Goal: Information Seeking & Learning: Find specific fact

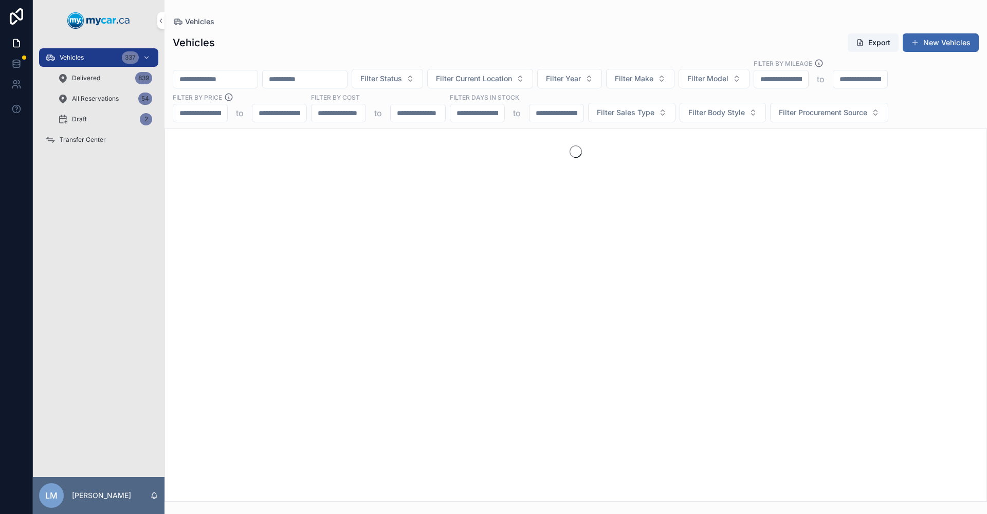
click at [251, 81] on input "scrollable content" at bounding box center [215, 79] width 84 height 14
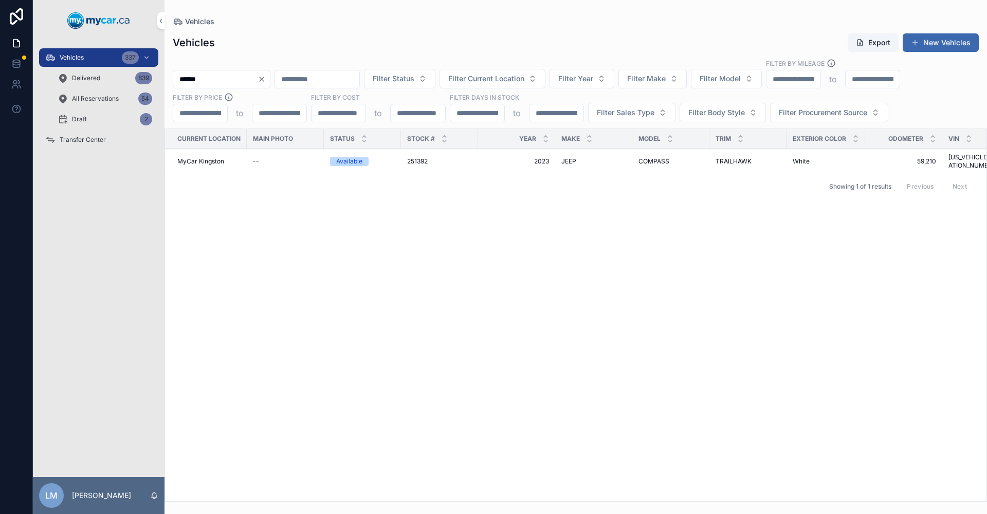
type input "******"
click at [414, 158] on span "251392" at bounding box center [417, 161] width 21 height 8
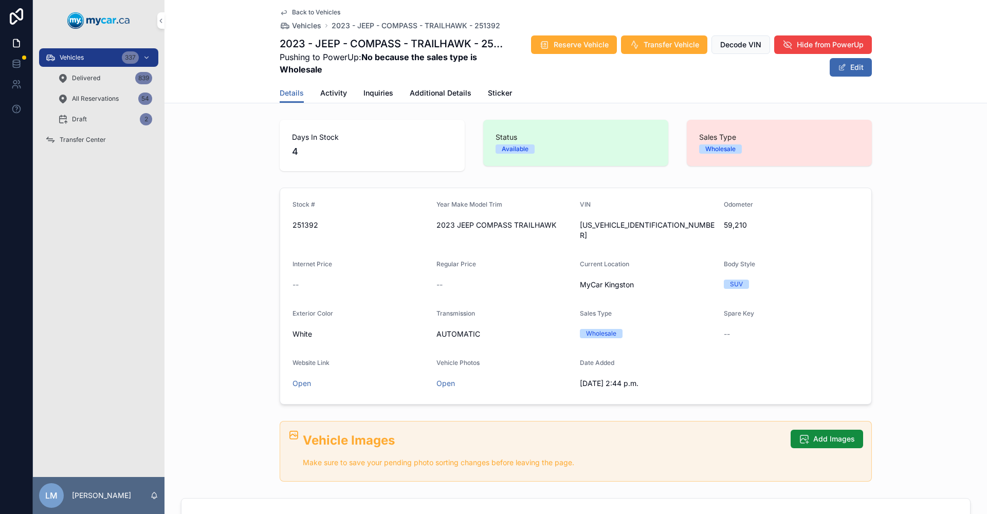
click at [297, 225] on span "251392" at bounding box center [360, 225] width 136 height 10
copy span "251392"
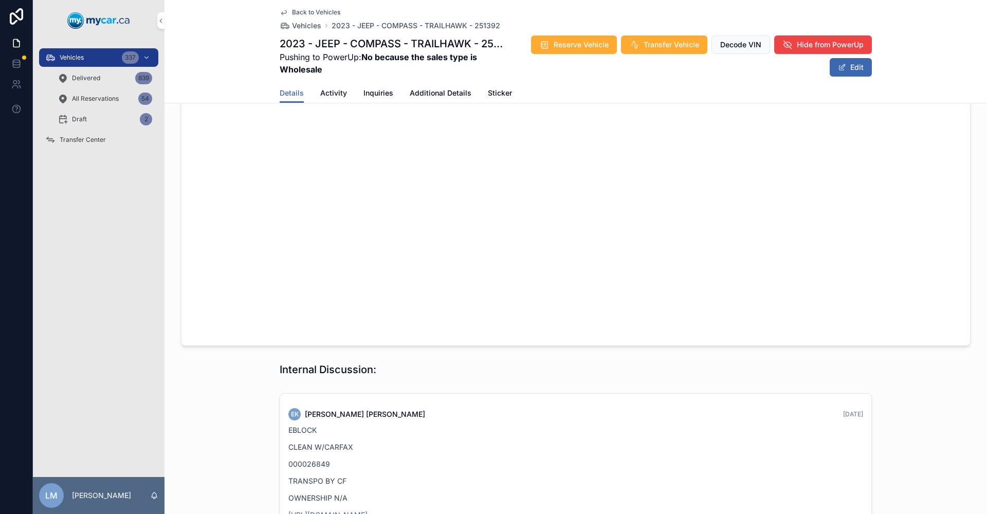
scroll to position [771, 0]
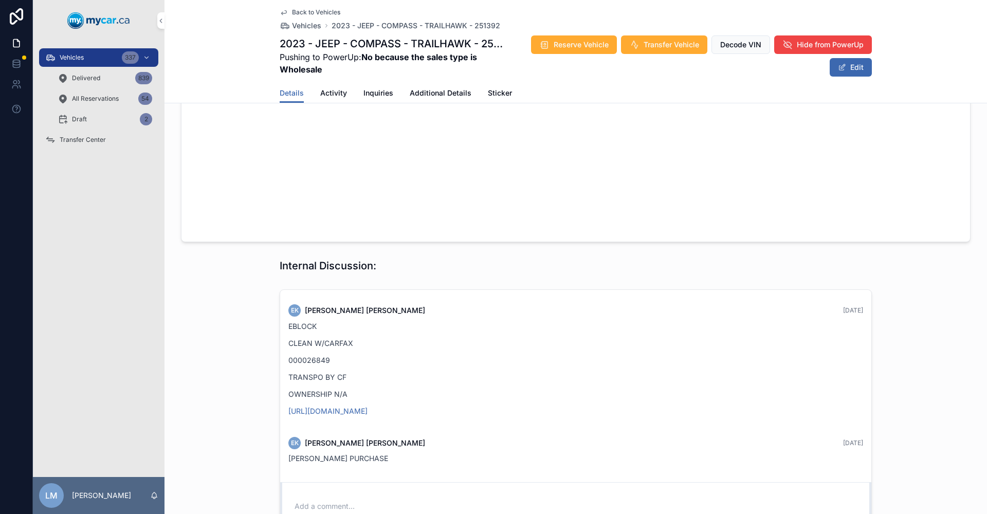
click at [113, 380] on div "Vehicles 337 Delivered 839 All Reservations 54 Draft 2 Transfer Center" at bounding box center [99, 259] width 132 height 436
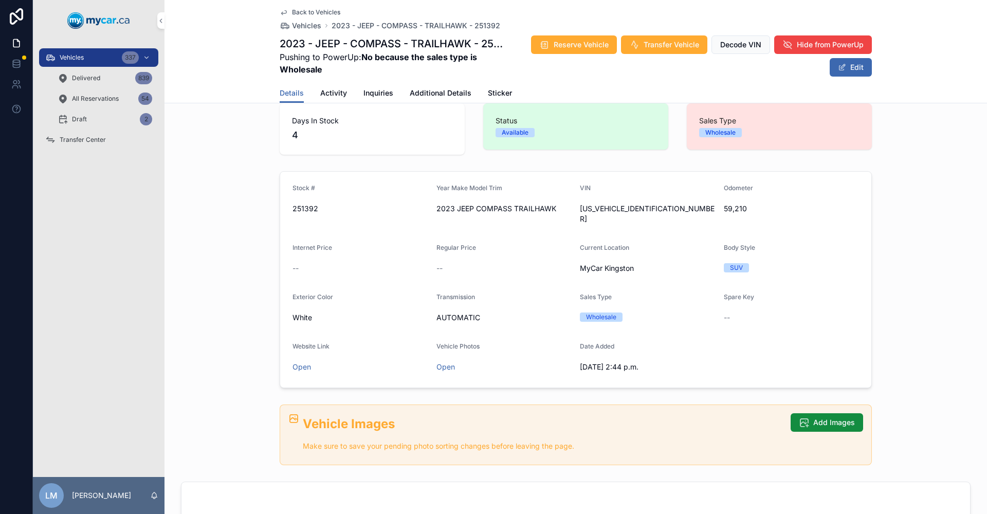
scroll to position [0, 0]
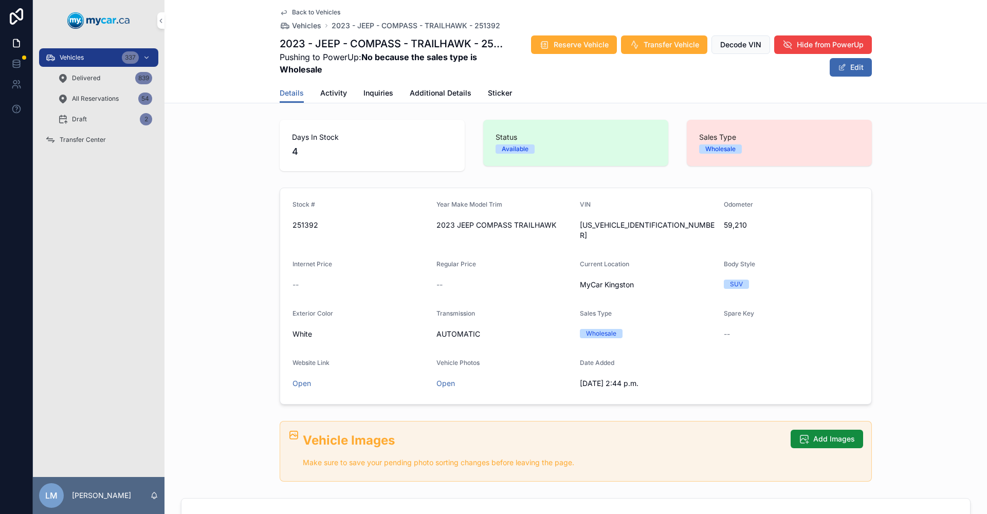
click at [734, 222] on span "59,210" at bounding box center [792, 225] width 136 height 10
copy span "59,210"
click at [609, 228] on span "[US_VEHICLE_IDENTIFICATION_NUMBER]" at bounding box center [648, 230] width 136 height 21
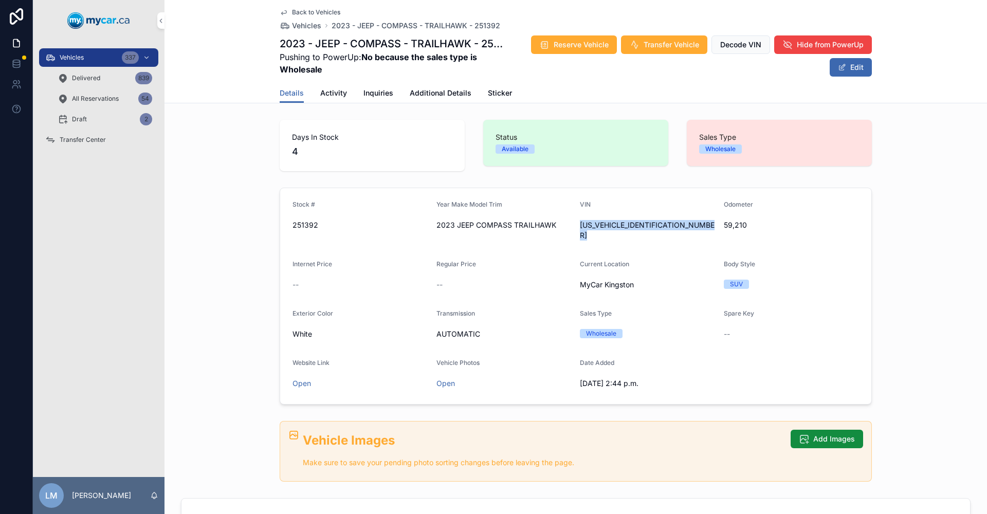
click at [609, 228] on span "[US_VEHICLE_IDENTIFICATION_NUMBER]" at bounding box center [648, 230] width 136 height 21
copy div "[US_VEHICLE_IDENTIFICATION_NUMBER]"
click at [316, 12] on span "Back to Vehicles" at bounding box center [316, 12] width 48 height 8
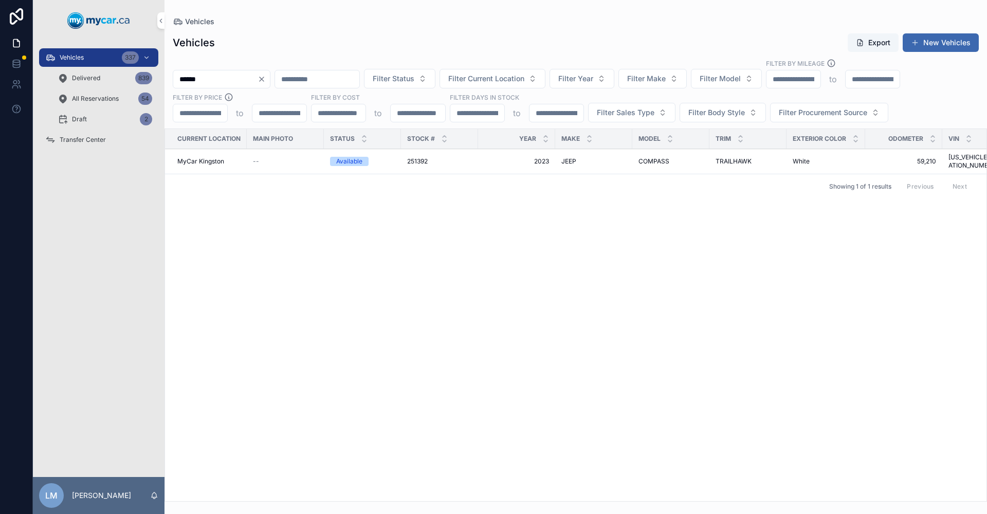
click at [266, 80] on icon "Clear" at bounding box center [262, 79] width 8 height 8
click at [228, 79] on input "scrollable content" at bounding box center [215, 79] width 84 height 14
type input "******"
click at [664, 157] on span "WRANGLER" at bounding box center [655, 161] width 35 height 8
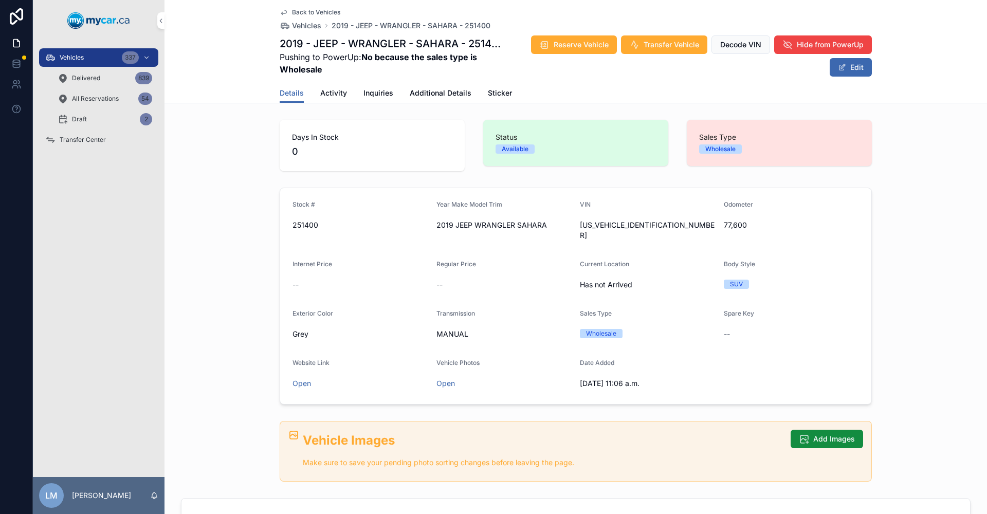
click at [846, 66] on button "Edit" at bounding box center [851, 67] width 42 height 19
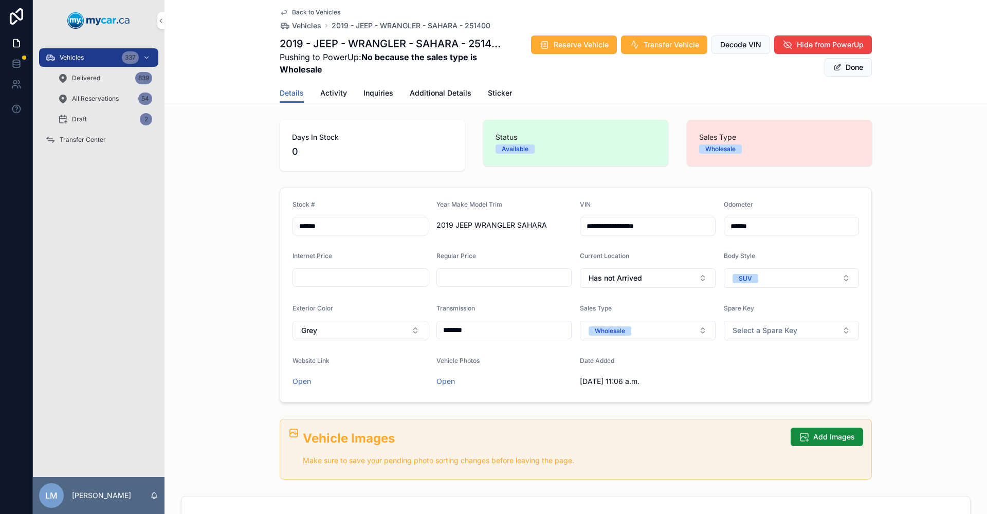
click at [696, 279] on button "Has not Arrived" at bounding box center [648, 278] width 136 height 20
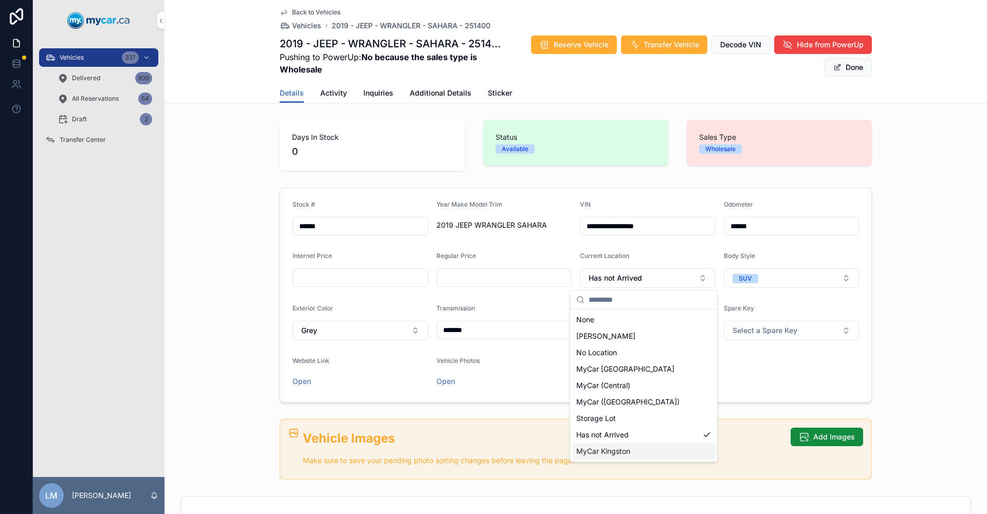
click at [658, 452] on div "MyCar Kingston" at bounding box center [643, 451] width 143 height 16
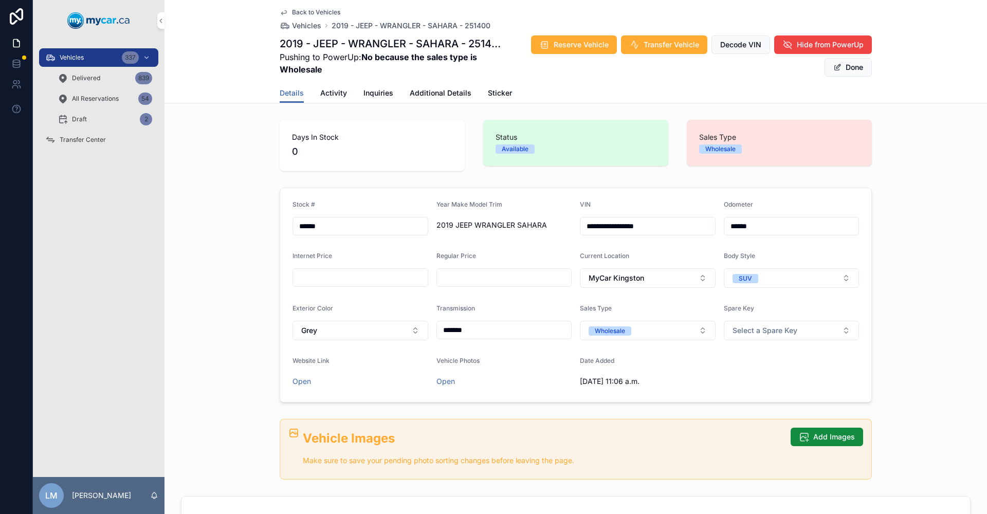
click at [846, 65] on button "Done" at bounding box center [847, 67] width 47 height 19
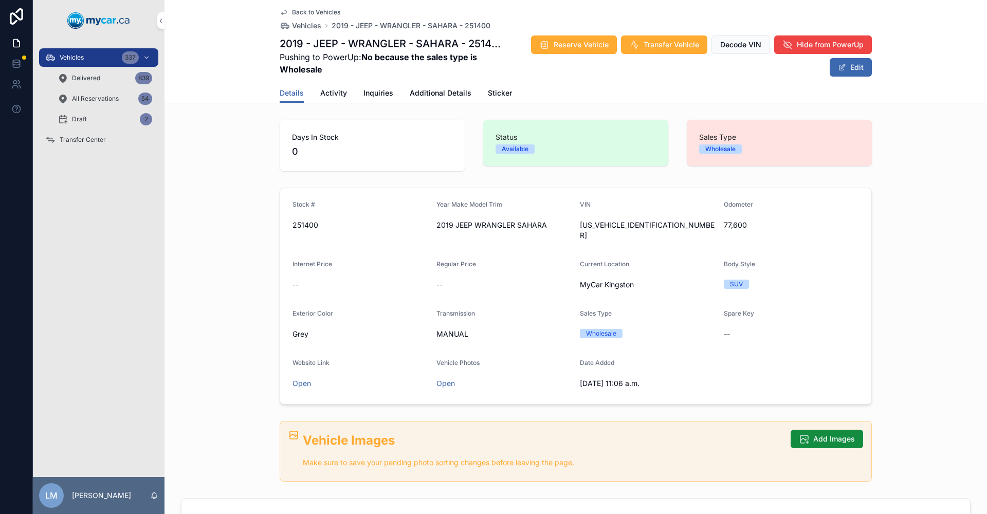
click at [299, 226] on span "251400" at bounding box center [360, 225] width 136 height 10
copy span "251400"
click at [737, 227] on span "77,600" at bounding box center [792, 225] width 136 height 10
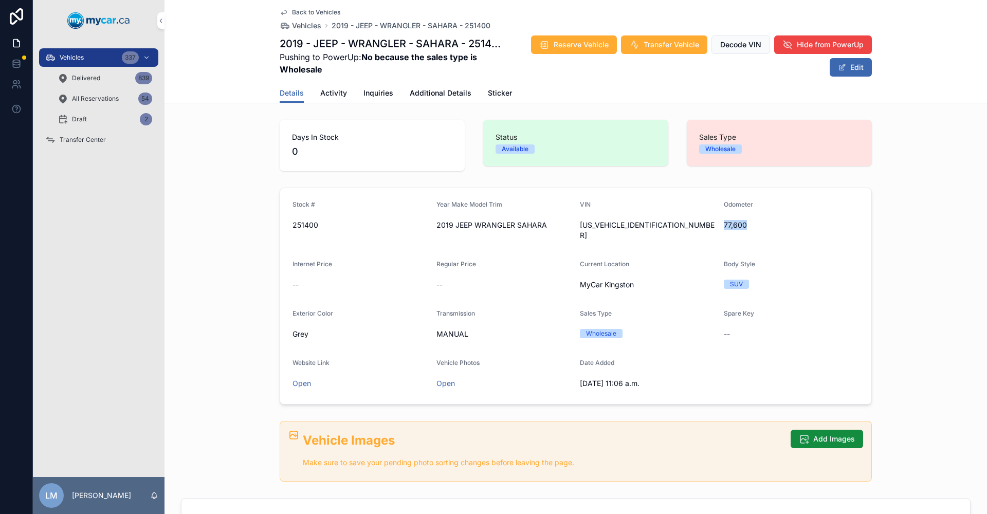
click at [737, 227] on span "77,600" at bounding box center [792, 225] width 136 height 10
copy span "77,600"
click at [632, 227] on span "[US_VEHICLE_IDENTIFICATION_NUMBER]" at bounding box center [648, 230] width 136 height 21
copy span "[US_VEHICLE_IDENTIFICATION_NUMBER]"
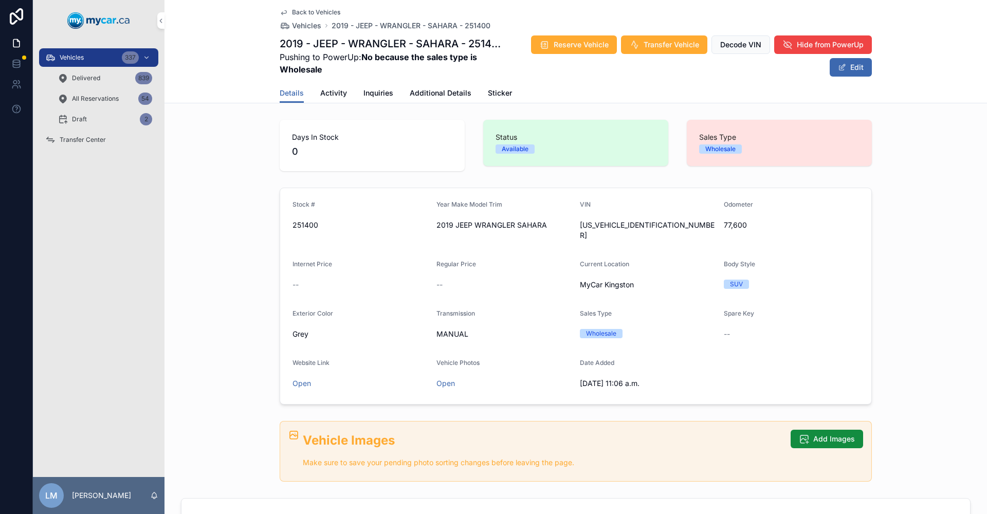
click at [737, 228] on span "77,600" at bounding box center [792, 225] width 136 height 10
copy span "77,600"
click at [439, 94] on span "Additional Details" at bounding box center [441, 93] width 62 height 10
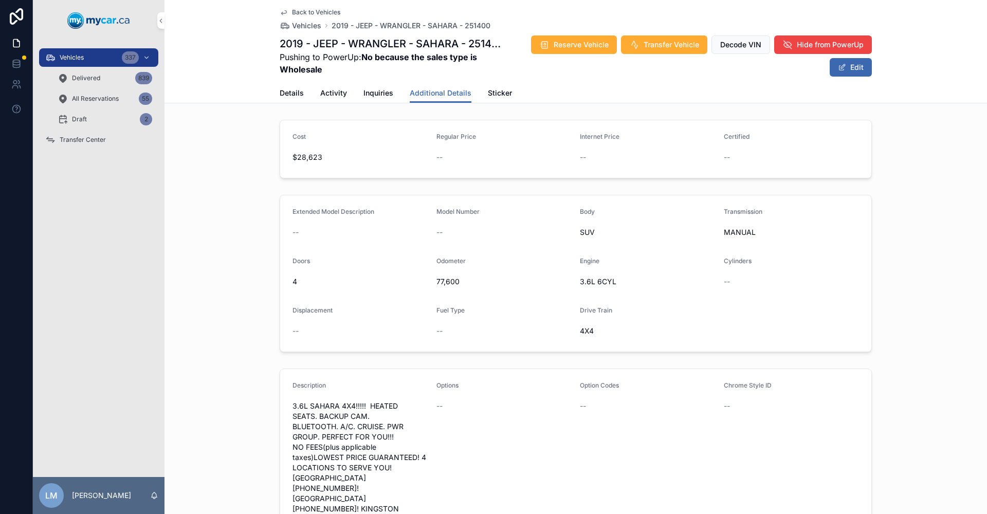
click at [288, 94] on span "Details" at bounding box center [292, 93] width 24 height 10
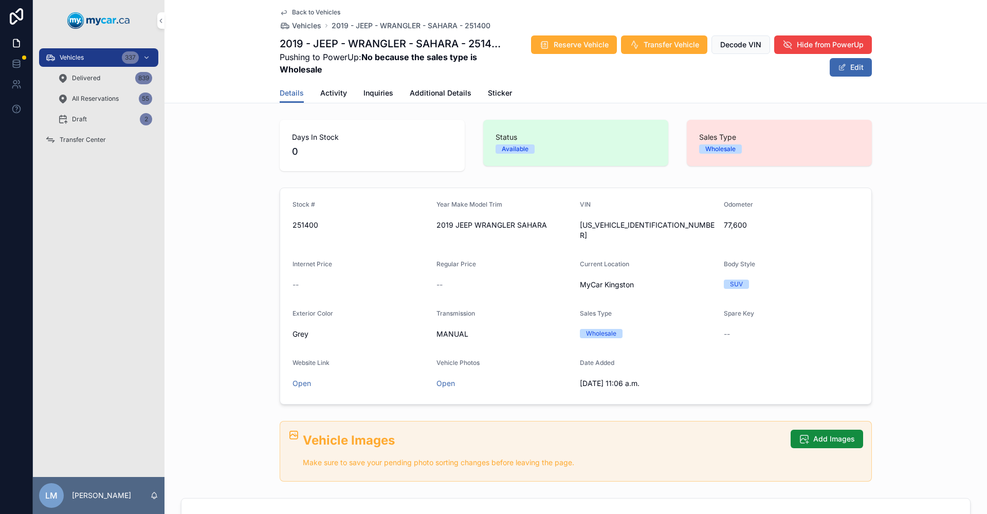
click at [343, 89] on div "Details Activity Inquiries Additional Details Sticker" at bounding box center [576, 93] width 592 height 20
click at [341, 94] on span "Activity" at bounding box center [333, 93] width 27 height 10
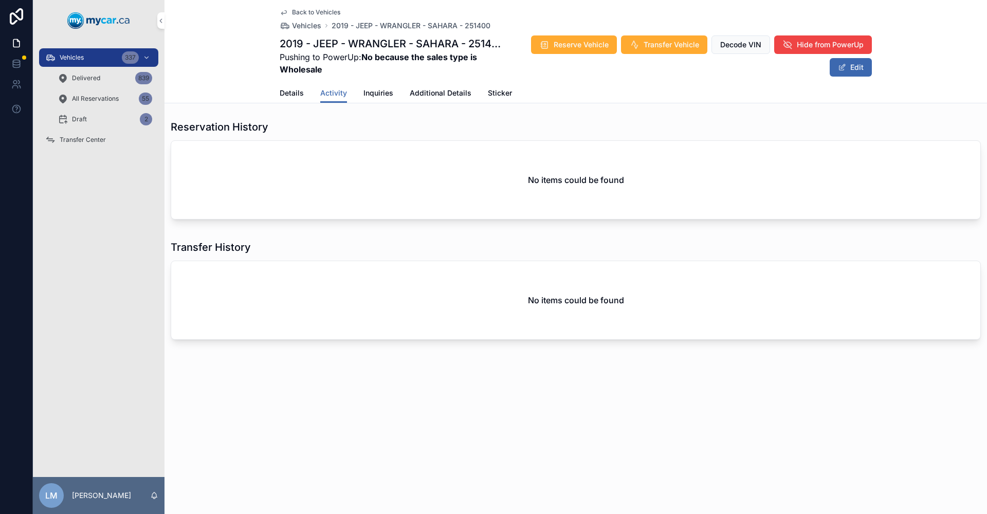
click at [434, 95] on span "Additional Details" at bounding box center [441, 93] width 62 height 10
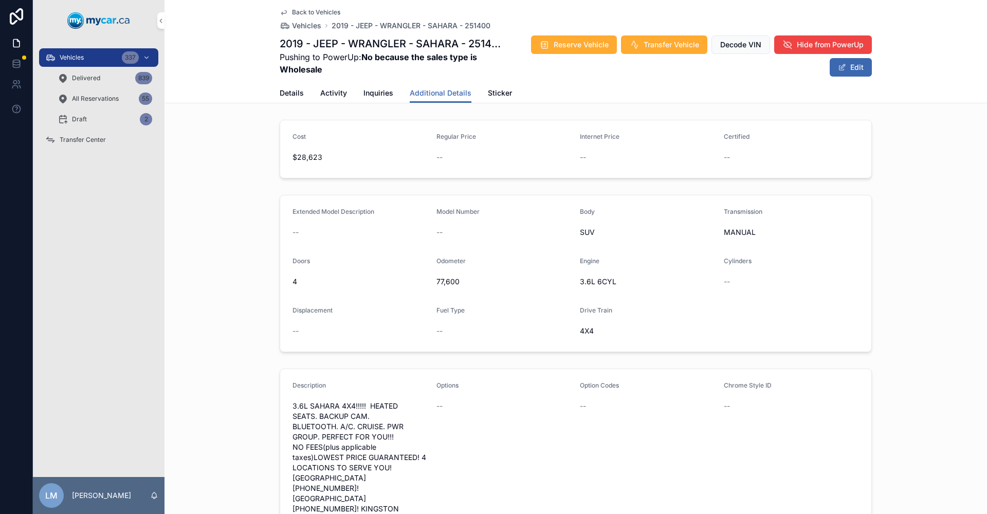
click at [325, 15] on span "Back to Vehicles" at bounding box center [316, 12] width 48 height 8
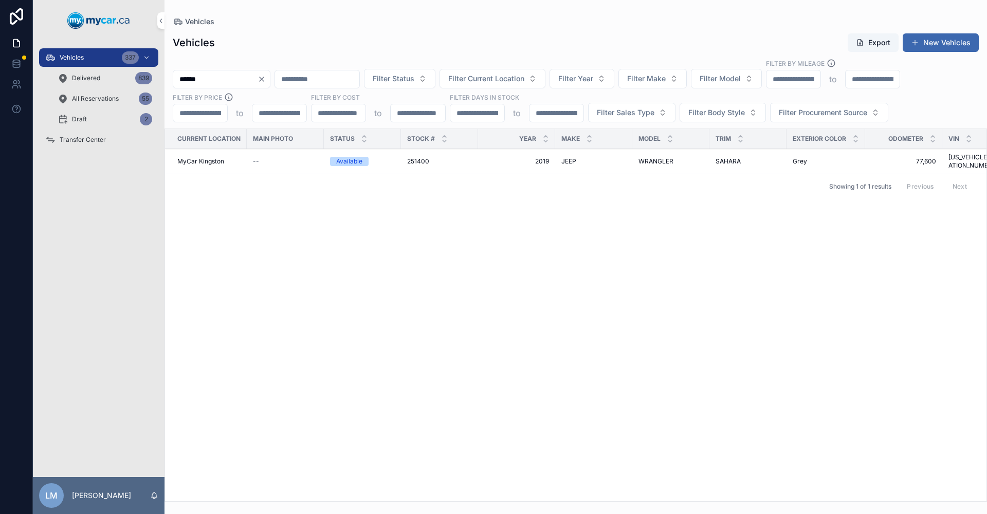
click at [230, 83] on input "******" at bounding box center [215, 79] width 84 height 14
click at [266, 75] on icon "Clear" at bounding box center [262, 79] width 8 height 8
click at [201, 78] on input "scrollable content" at bounding box center [215, 79] width 84 height 14
type input "******"
click at [420, 157] on span "251392" at bounding box center [417, 161] width 21 height 8
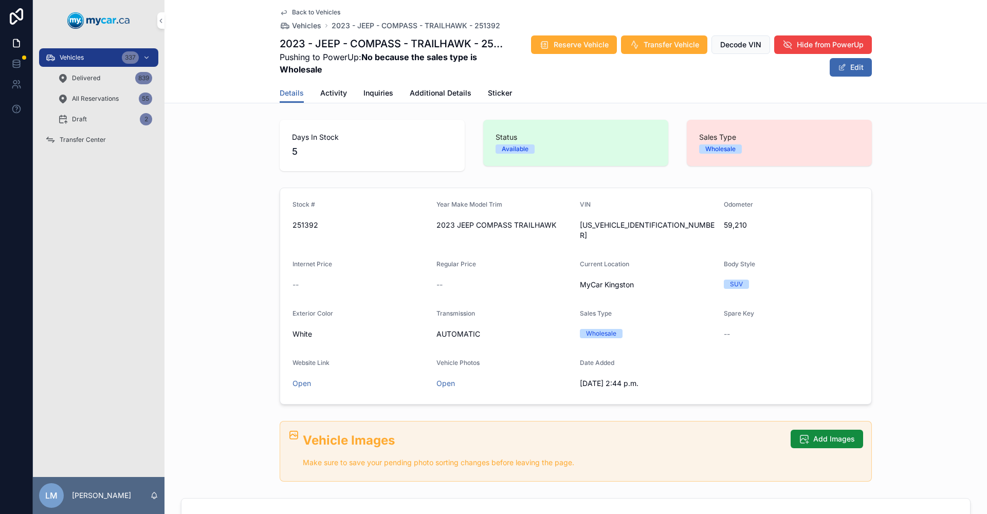
click at [966, 306] on div "Stock # 251392 Year Make Model Trim 2023 JEEP COMPASS TRAILHAWK VIN [US_VEHICLE…" at bounding box center [575, 295] width 822 height 225
click at [314, 11] on span "Back to Vehicles" at bounding box center [316, 12] width 48 height 8
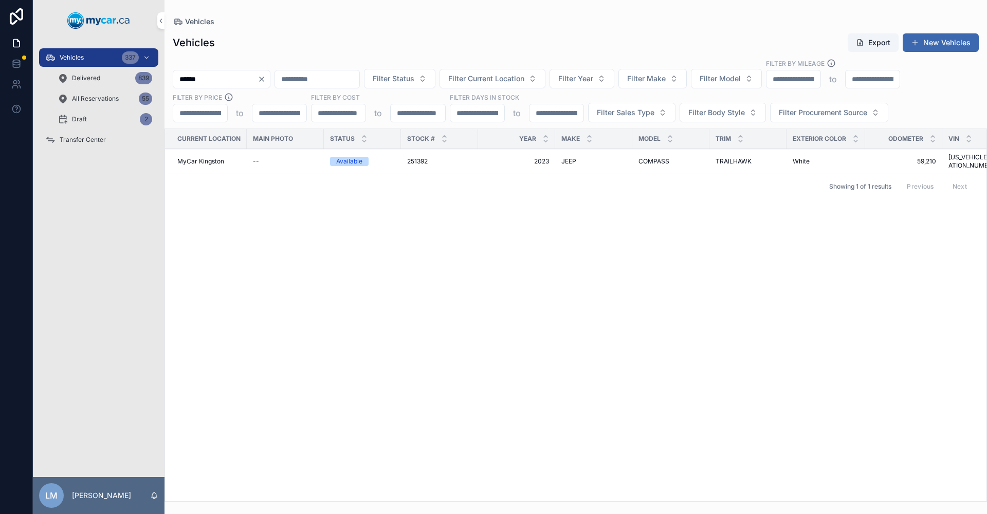
click at [419, 158] on span "251392" at bounding box center [417, 161] width 21 height 8
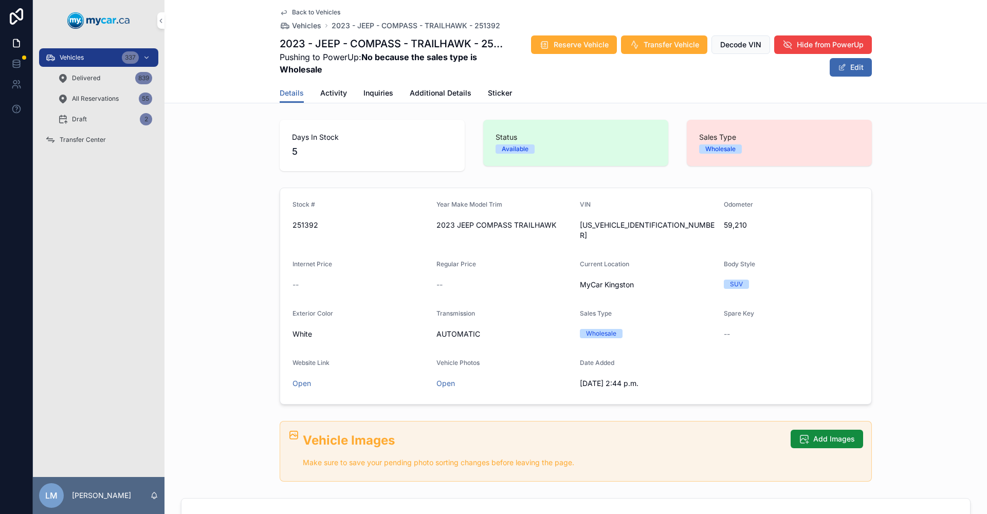
click at [439, 96] on span "Additional Details" at bounding box center [441, 93] width 62 height 10
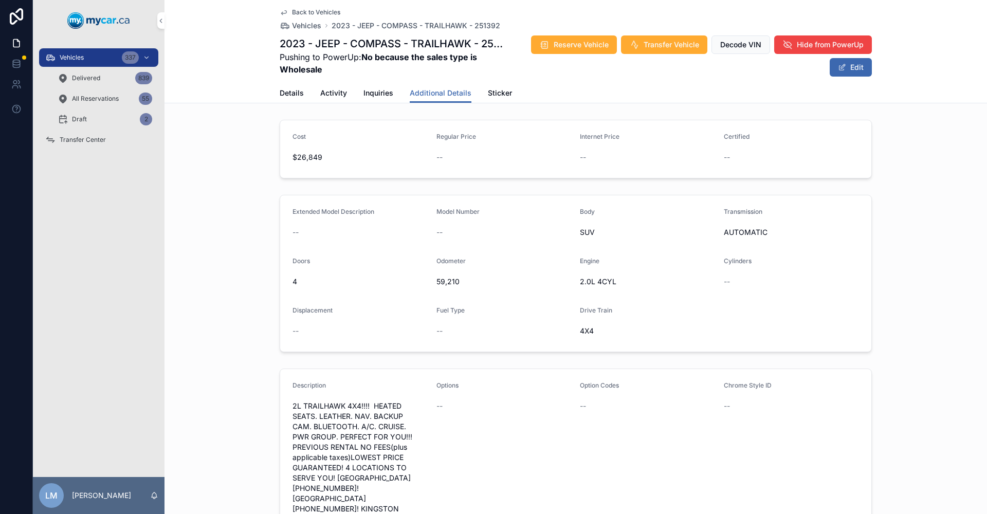
click at [329, 91] on span "Activity" at bounding box center [333, 93] width 27 height 10
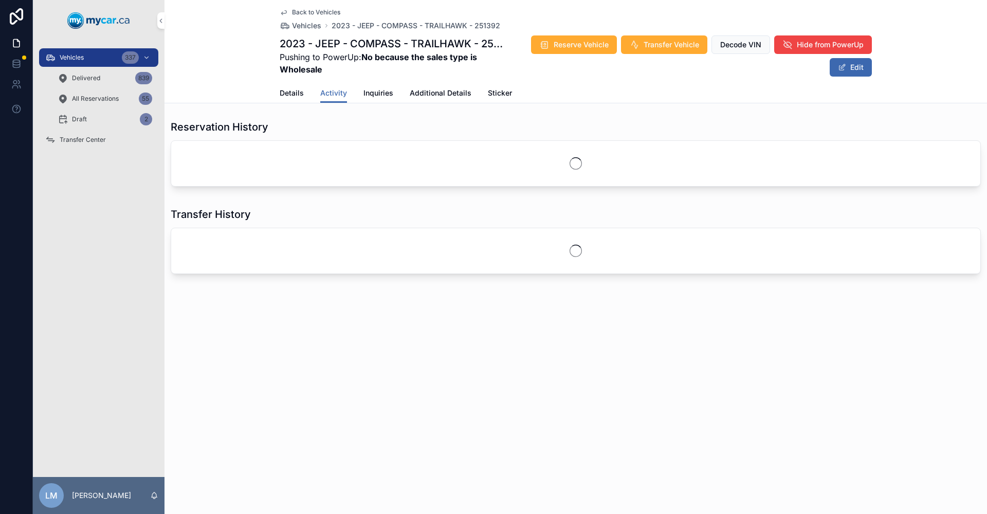
click at [294, 95] on span "Details" at bounding box center [292, 93] width 24 height 10
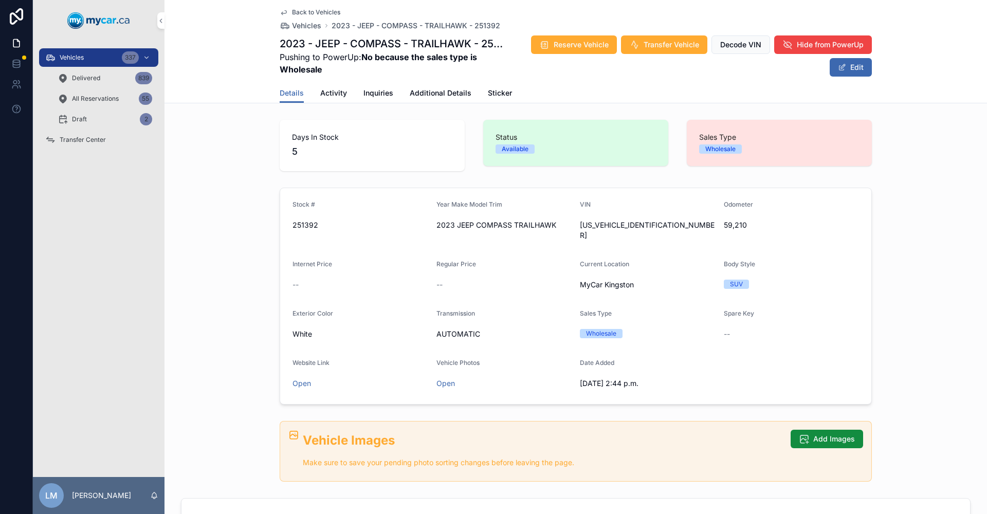
click at [430, 91] on span "Additional Details" at bounding box center [441, 93] width 62 height 10
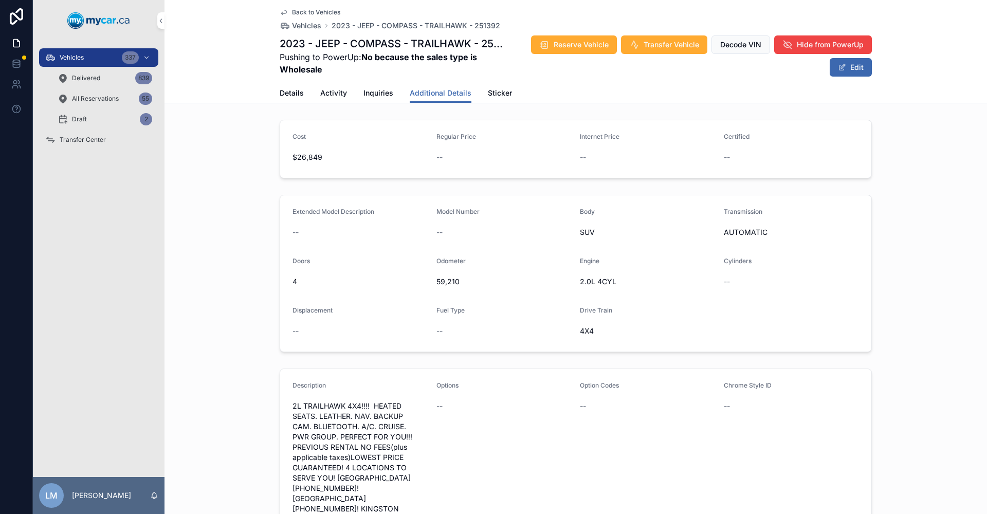
click at [476, 24] on span "2023 - JEEP - COMPASS - TRAILHAWK - 251392" at bounding box center [416, 26] width 169 height 10
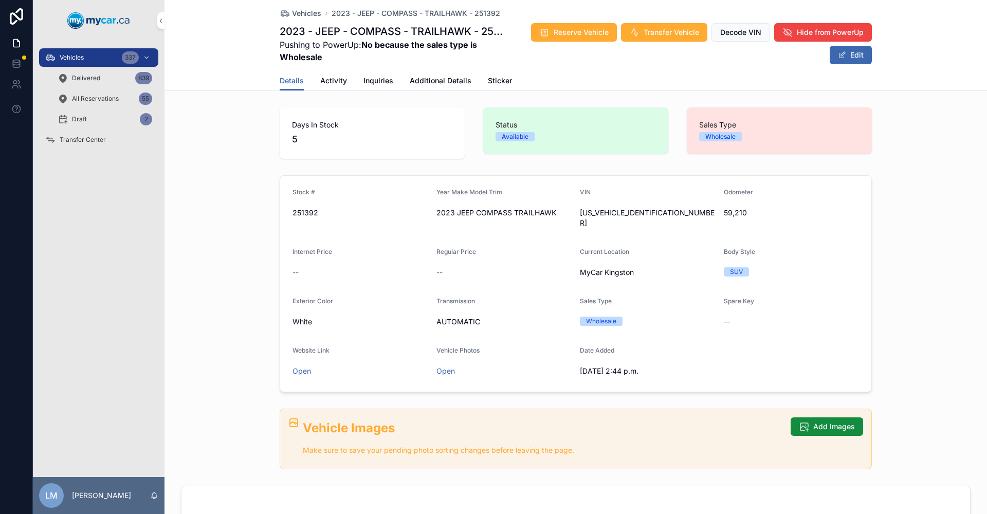
click at [608, 211] on span "[US_VEHICLE_IDENTIFICATION_NUMBER]" at bounding box center [648, 218] width 136 height 21
copy span "[US_VEHICLE_IDENTIFICATION_NUMBER]"
click at [303, 13] on span "Vehicles" at bounding box center [306, 13] width 29 height 10
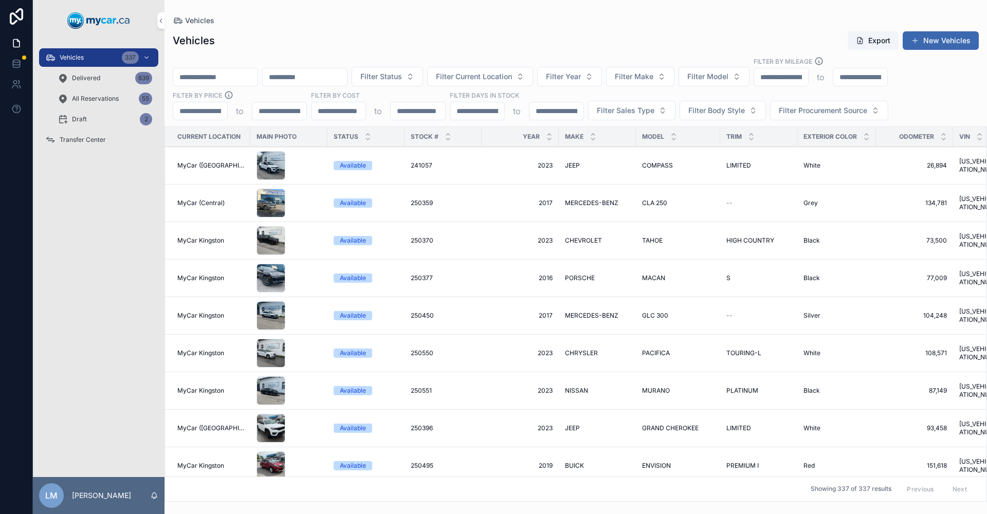
click at [237, 72] on input "scrollable content" at bounding box center [215, 77] width 84 height 14
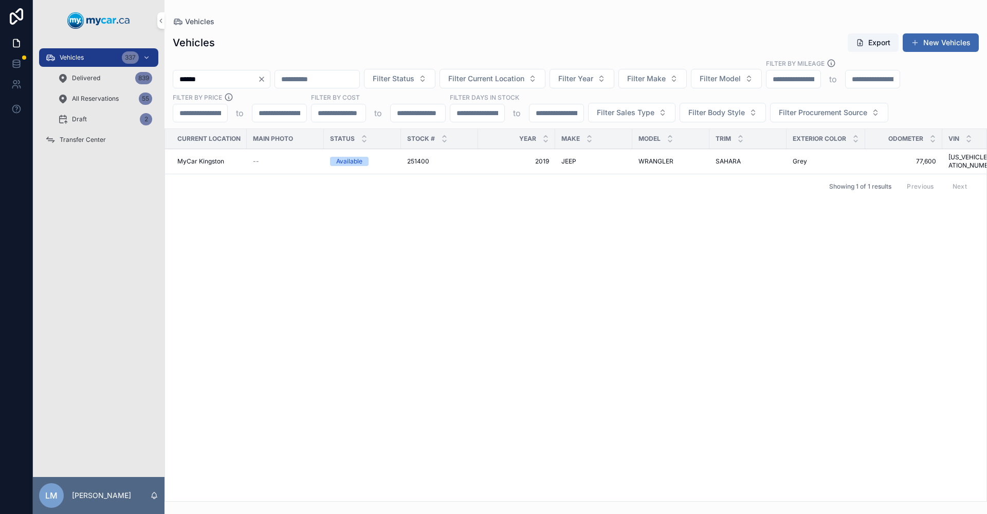
type input "******"
click at [416, 157] on span "251400" at bounding box center [418, 161] width 22 height 8
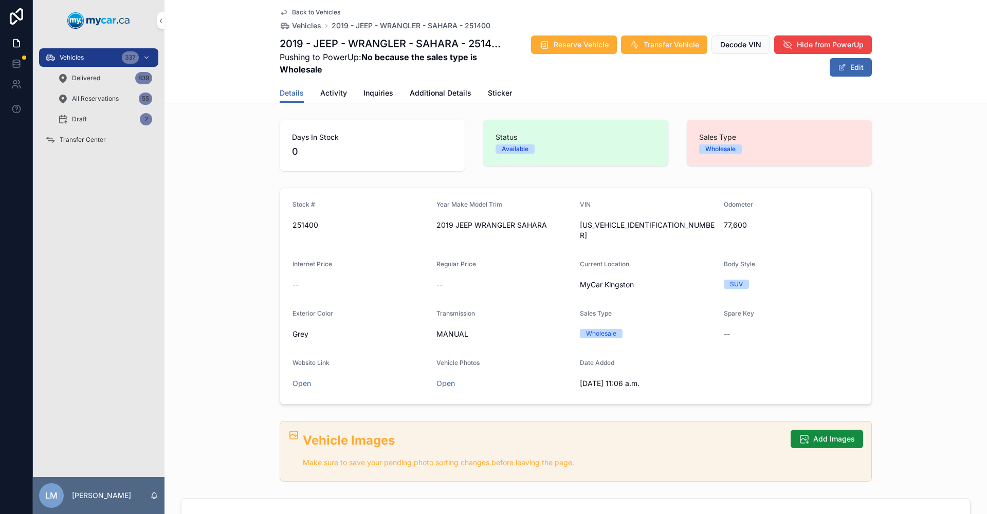
click at [619, 228] on span "[US_VEHICLE_IDENTIFICATION_NUMBER]" at bounding box center [648, 230] width 136 height 21
copy span "[US_VEHICLE_IDENTIFICATION_NUMBER]"
